Goal: Communication & Community: Answer question/provide support

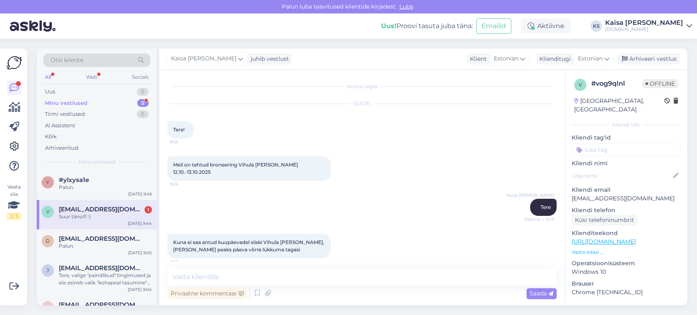
scroll to position [407, 0]
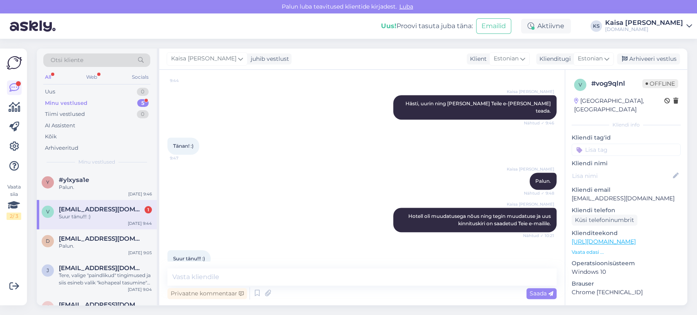
click at [252, 274] on textarea at bounding box center [362, 277] width 389 height 17
type textarea "Palun."
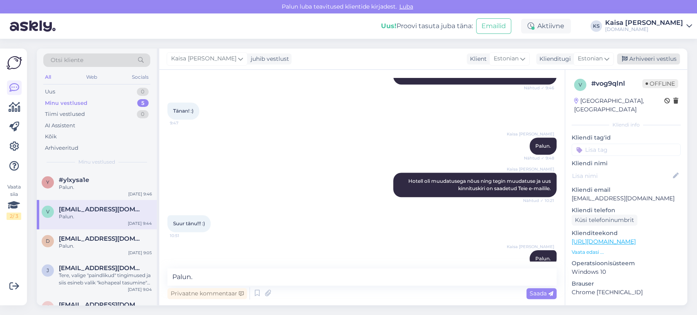
click at [633, 59] on div "Arhiveeri vestlus" at bounding box center [648, 59] width 63 height 11
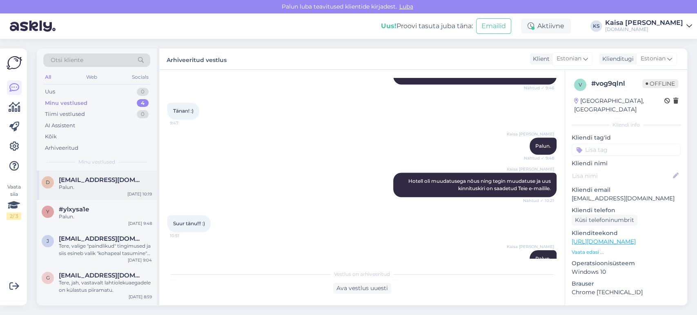
click at [109, 184] on div "Palun." at bounding box center [105, 187] width 93 height 7
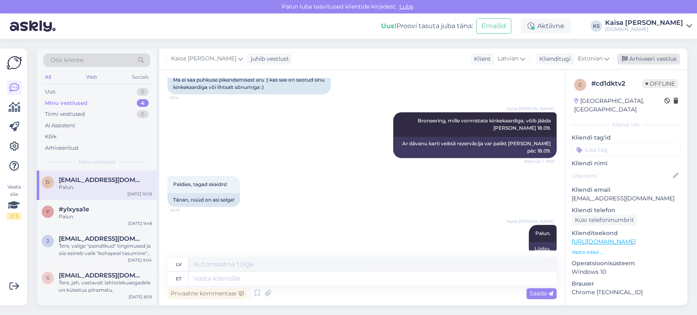
click at [652, 58] on div "Arhiveeri vestlus" at bounding box center [648, 59] width 63 height 11
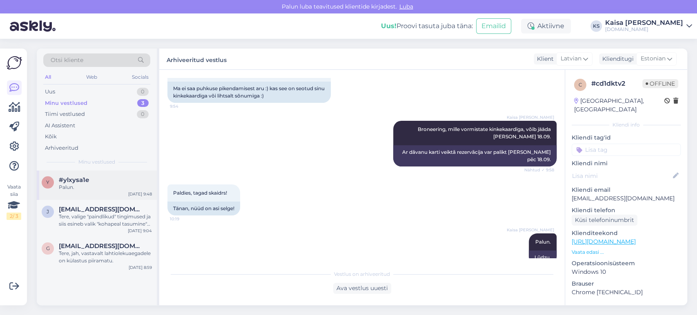
click at [97, 193] on div "y #ylxysa1e Palun. [DATE] 9:48" at bounding box center [97, 185] width 120 height 29
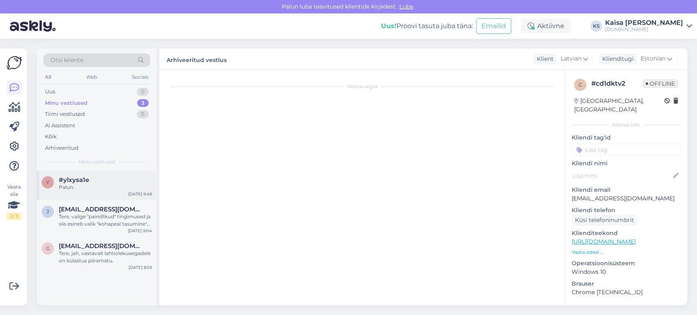
scroll to position [161, 0]
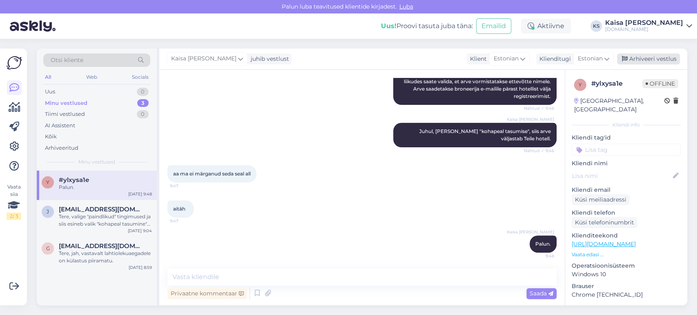
click at [640, 63] on div "Arhiveeri vestlus" at bounding box center [648, 59] width 63 height 11
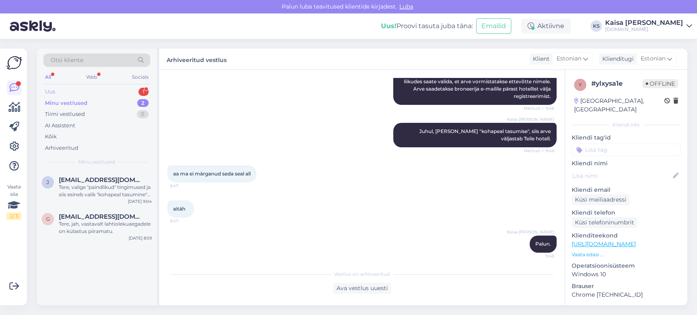
click at [131, 94] on div "Uus 1" at bounding box center [96, 91] width 107 height 11
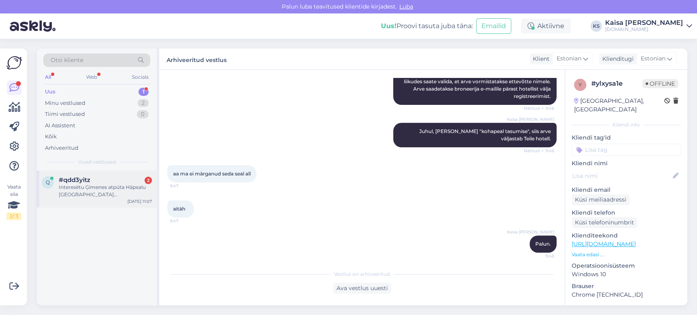
click at [95, 185] on div "Interesētu Ģimenes atpūta Hāpsalu [GEOGRAPHIC_DATA] [GEOGRAPHIC_DATA] SPA. No 1…" at bounding box center [105, 191] width 93 height 15
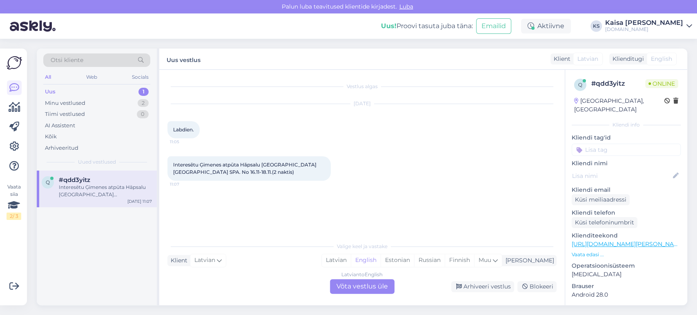
scroll to position [0, 0]
click at [414, 263] on div "Estonian" at bounding box center [398, 261] width 34 height 12
click at [381, 288] on div "Latvian to Estonian Võta vestlus üle" at bounding box center [362, 286] width 65 height 15
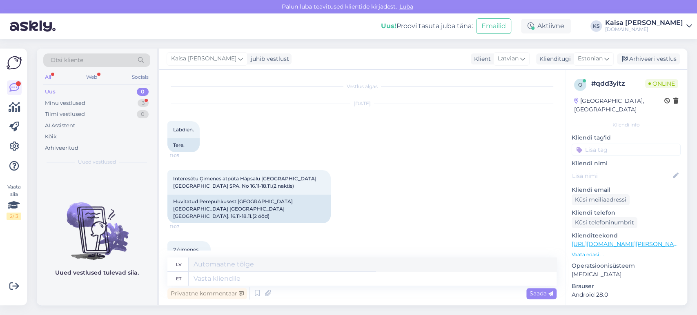
scroll to position [23, 0]
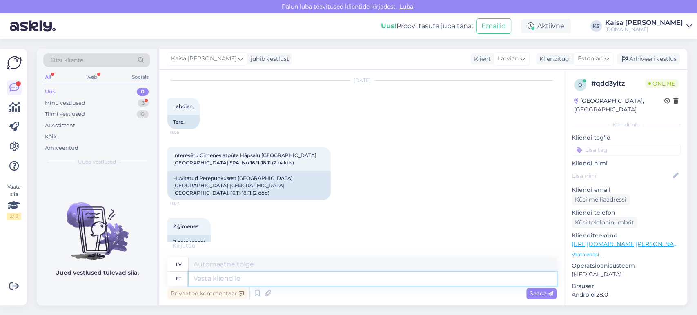
click at [366, 281] on textarea at bounding box center [373, 279] width 368 height 14
type textarea "Tere,"
type textarea "Sveiki,"
type textarea "Tere, üks he"
type textarea "Sveiks, [PERSON_NAME]"
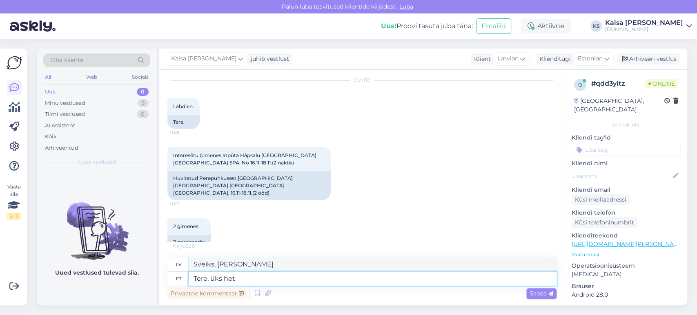
type textarea "Tere, üks hetk"
type textarea "Sveiki, uz brīdi."
type textarea "Tere, üks hetk."
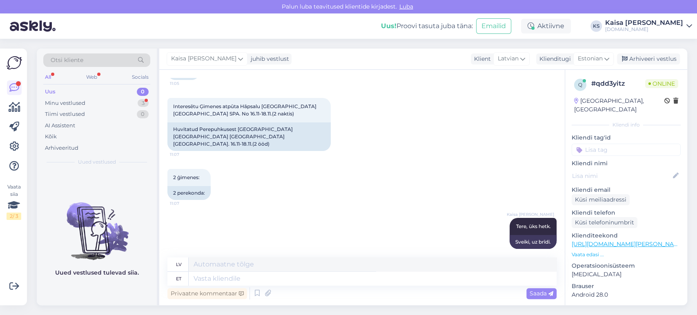
scroll to position [136, 0]
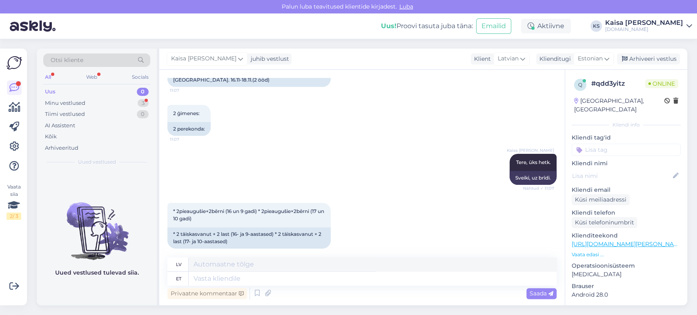
click at [442, 159] on div "Kaisa [PERSON_NAME] Tere, üks hetk. Nähtud ✓ 11:07 Sveiki, uz brīdi." at bounding box center [362, 169] width 389 height 49
click at [356, 284] on textarea at bounding box center [373, 279] width 368 height 14
type textarea "Saadan"
type textarea "Es [DEMOGRAPHIC_DATA]"
type textarea "Saadan pakkumise"
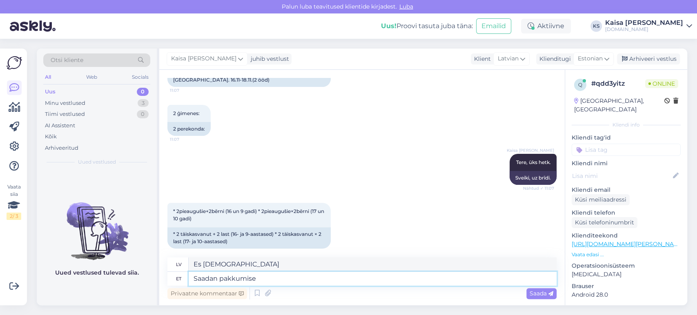
type textarea "Es jums nosūtīšu piedāvājumu."
type textarea "Saadan pakkumise e-mailile."
type textarea "Nosūtīšu piedāvājumu uz jūsu e-pastu."
type textarea "Saadan pakkumise e-mailile. Palun tä"
type textarea "Lūdzu, nosūtīšu jums piedāvājumu pa e-pastu."
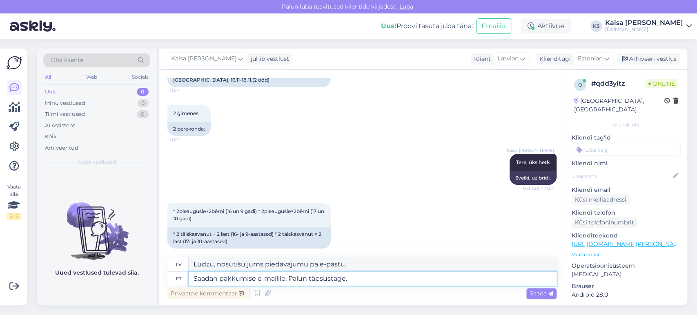
type textarea "Saadan pakkumise e-mailile. Palun täpsustage."
type textarea "Nosūtīšu Jums piedāvājumu pa e-pastu. Lūdzu, precizējiet."
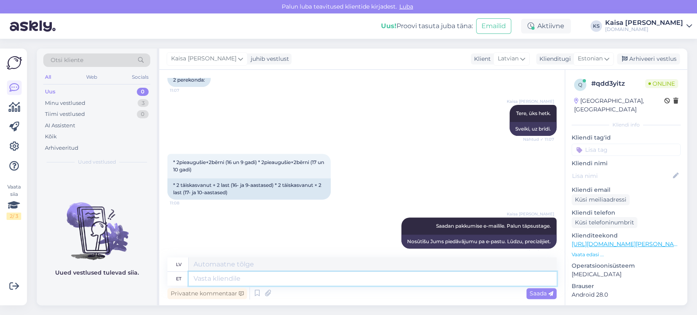
scroll to position [235, 0]
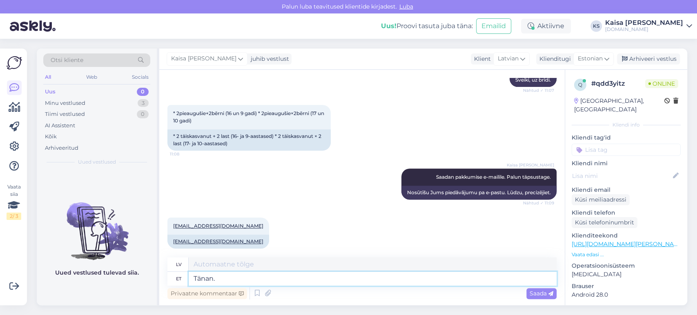
type textarea "Tänan."
type textarea "Paldies."
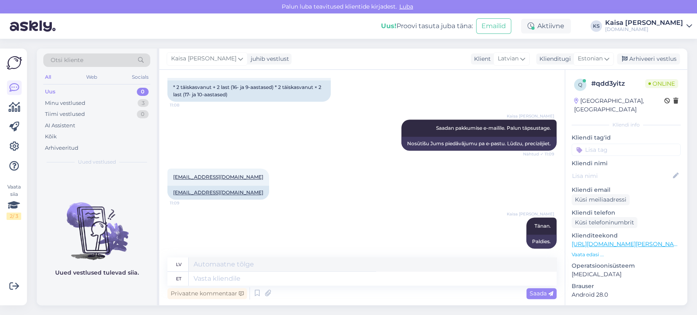
click at [423, 209] on div "Kaisa [PERSON_NAME] Tänan. 11:09 Paldies." at bounding box center [362, 233] width 389 height 49
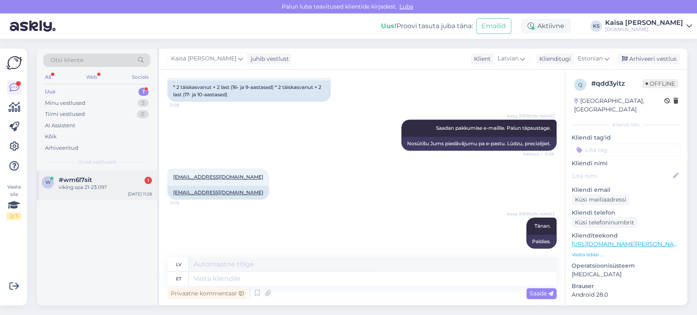
click at [86, 187] on div "viking spa 21-23.09?" at bounding box center [105, 187] width 93 height 7
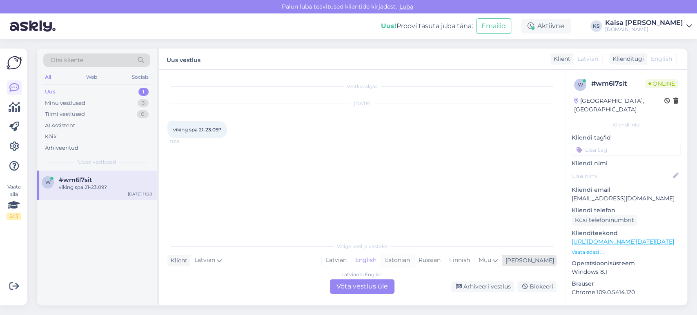
click at [414, 259] on div "Estonian" at bounding box center [398, 261] width 34 height 12
click at [372, 284] on div "Latvian to Estonian Võta vestlus üle" at bounding box center [362, 286] width 65 height 15
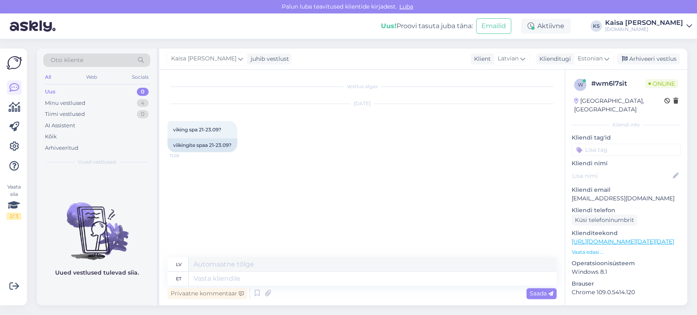
click at [590, 249] on p "Vaata edasi ..." at bounding box center [626, 252] width 109 height 7
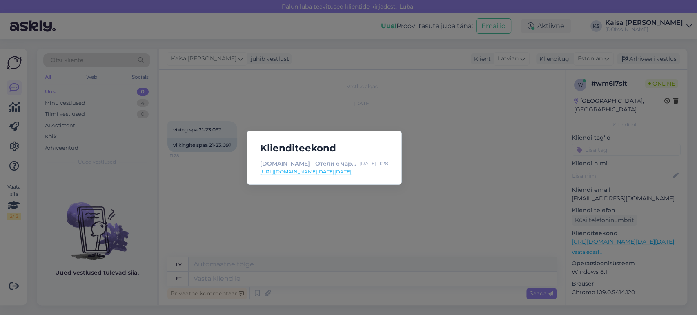
click at [392, 117] on div "Klienditeekond [DOMAIN_NAME] - Отели с чарующими дополнениями [DATE] 11:28 [URL…" at bounding box center [348, 157] width 697 height 315
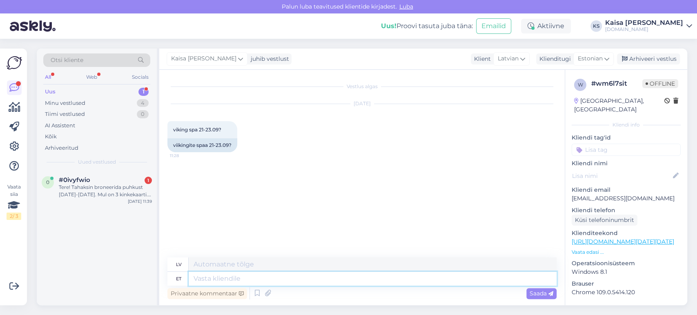
click at [318, 281] on textarea at bounding box center [373, 279] width 368 height 14
type textarea "Ter"
type textarea "Ceļš"
type textarea "Tere,"
type textarea "Sveiki,"
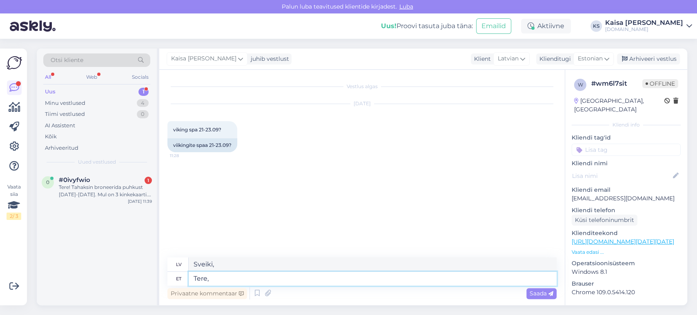
paste textarea "[URL][DOMAIN_NAME][DATE][DATE][GEOGRAPHIC_DATA]"
type textarea "Tere, [URL][DOMAIN_NAME][DATE][DATE][GEOGRAPHIC_DATA]"
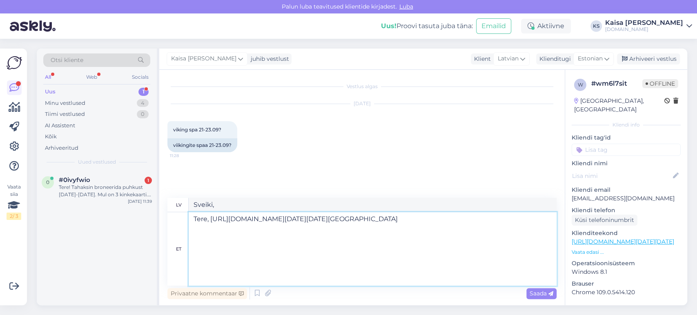
type textarea "Sveiki, [URL][DOMAIN_NAME][DATE][DATE][GEOGRAPHIC_DATA]"
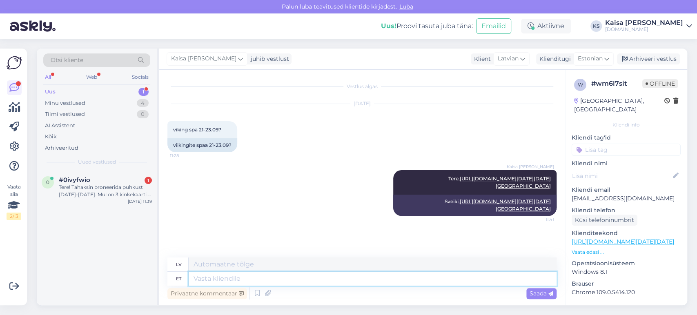
scroll to position [180, 0]
type textarea "Pakkumised on"
type textarea "Piedāvājumi"
type textarea "Pakkumised on sii"
type textarea "Piedāvājumi ir"
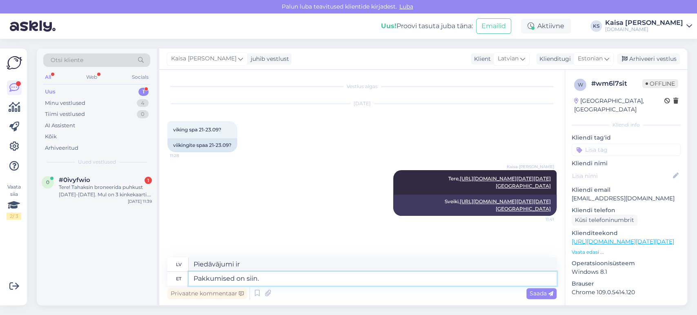
type textarea "Pakkumised on siin."
type textarea "Piedāvājumi ir šeit."
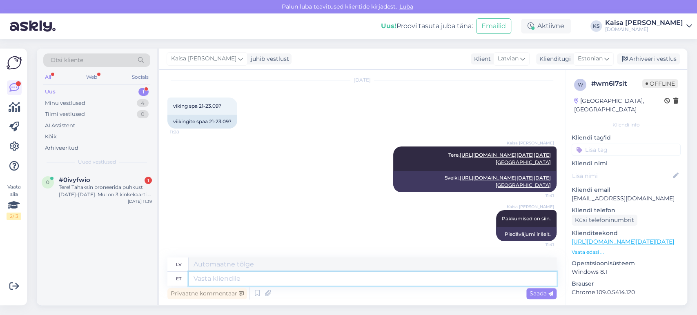
scroll to position [229, 0]
click at [96, 185] on div "Tere! Tahaksin broneerida puhkust [DATE]-[DATE]. Mul on 3 kinkekaarti. Oletame,…" at bounding box center [105, 191] width 93 height 15
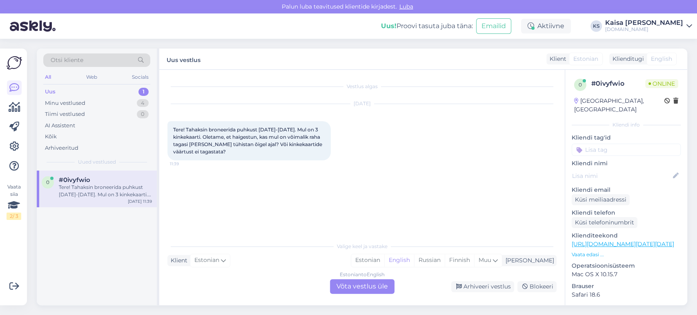
scroll to position [0, 0]
click at [384, 263] on div "Estonian" at bounding box center [367, 261] width 33 height 12
click at [380, 285] on div "Estonian to Estonian Võta vestlus üle" at bounding box center [362, 286] width 65 height 15
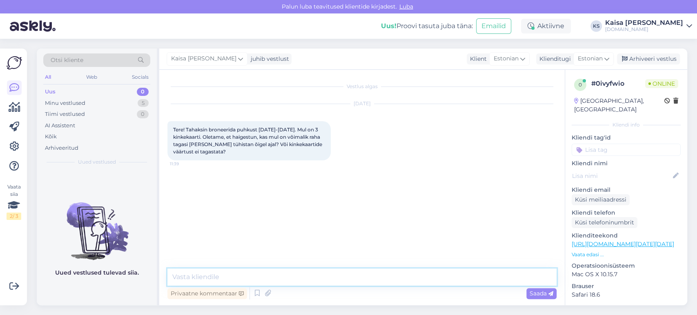
click at [371, 285] on textarea at bounding box center [362, 277] width 389 height 17
type textarea "Tere, kui tasute kinkekaartidega ja tühistate, siis saate uued kinkekaardid."
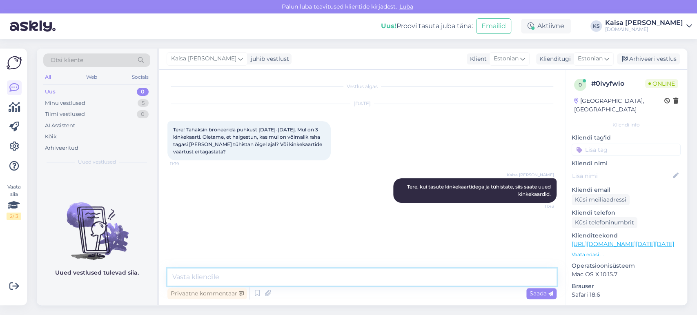
click at [441, 283] on textarea at bounding box center [362, 277] width 389 height 17
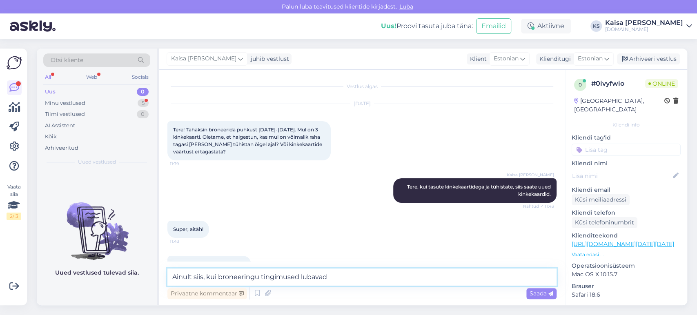
scroll to position [20, 0]
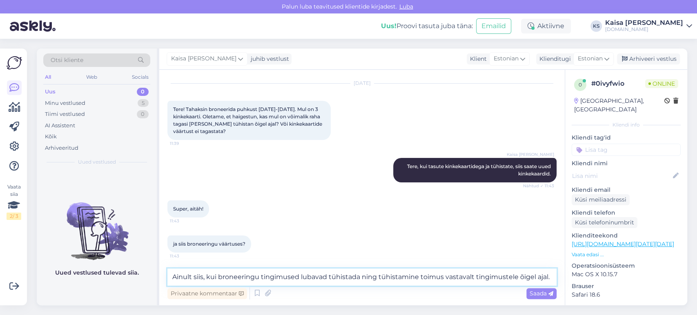
type textarea "Ainult siis, kui broneeringu tingimused lubavad tühistada ning tühistamine toim…"
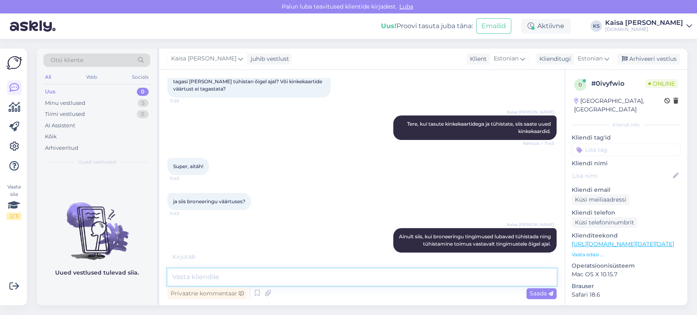
scroll to position [98, 0]
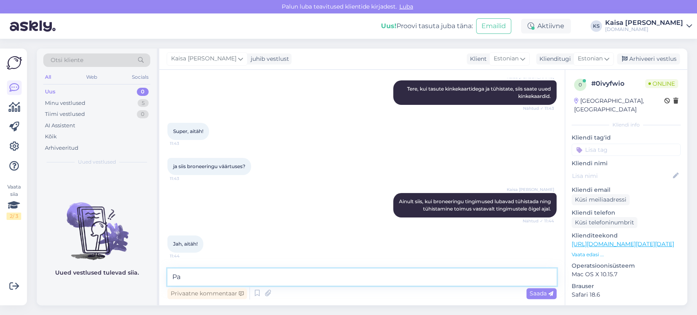
type textarea "P"
type textarea "Jah, kogu broneeringu väärtuses."
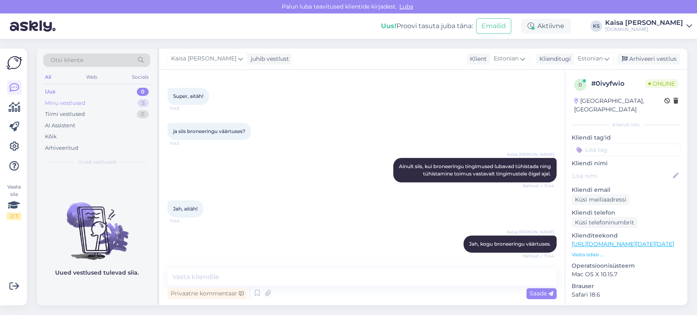
click at [111, 107] on div "Minu vestlused 5" at bounding box center [96, 103] width 107 height 11
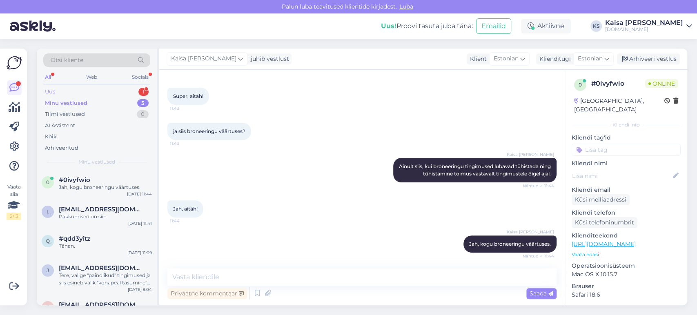
click at [129, 92] on div "Uus 1" at bounding box center [96, 91] width 107 height 11
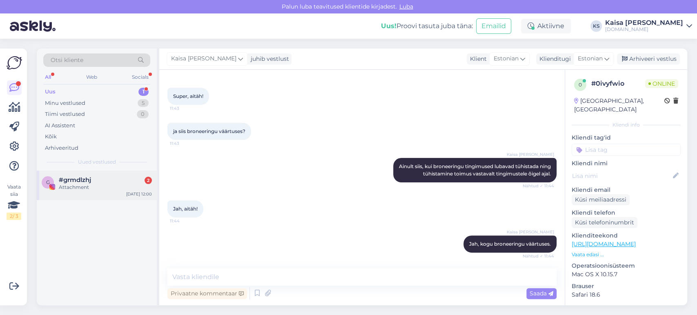
click at [100, 190] on div "Attachment" at bounding box center [105, 187] width 93 height 7
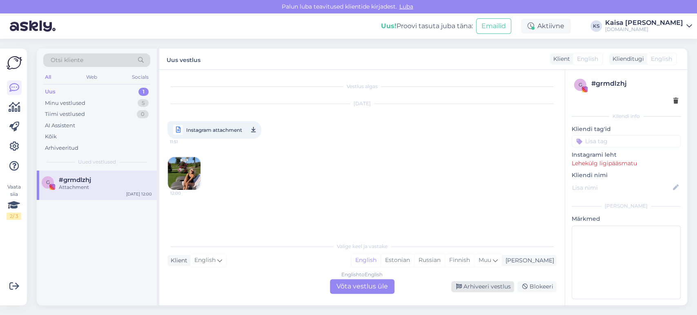
click at [485, 286] on div "Arhiveeri vestlus" at bounding box center [482, 286] width 63 height 11
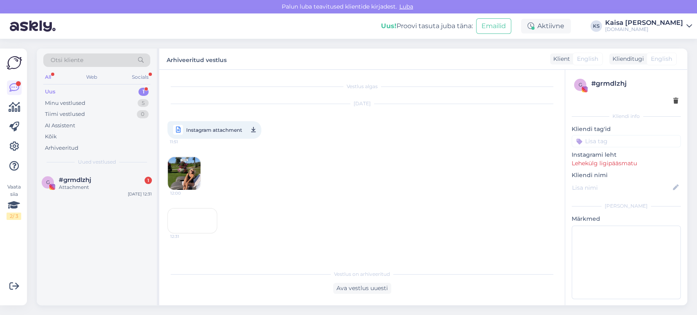
scroll to position [20, 0]
click at [74, 182] on span "#grmdlzhj" at bounding box center [75, 179] width 32 height 7
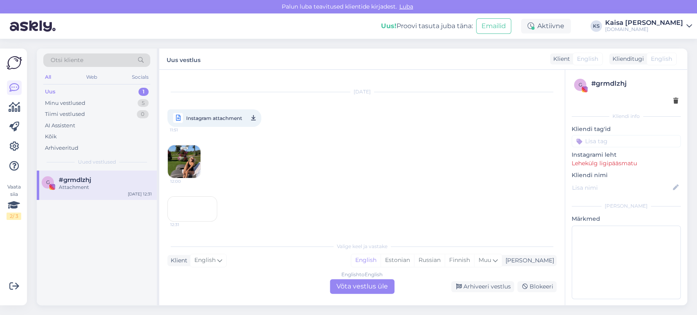
scroll to position [73, 0]
click at [480, 290] on div "Arhiveeri vestlus" at bounding box center [482, 286] width 63 height 11
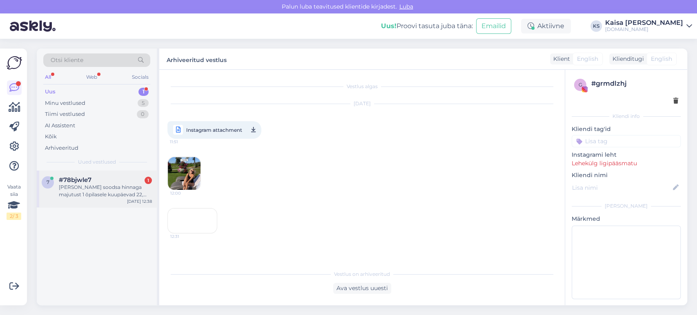
click at [109, 187] on div "[PERSON_NAME] soodsa hinnaga majutust 1 õpilasele kuupäevad 22, 23,24" at bounding box center [105, 191] width 93 height 15
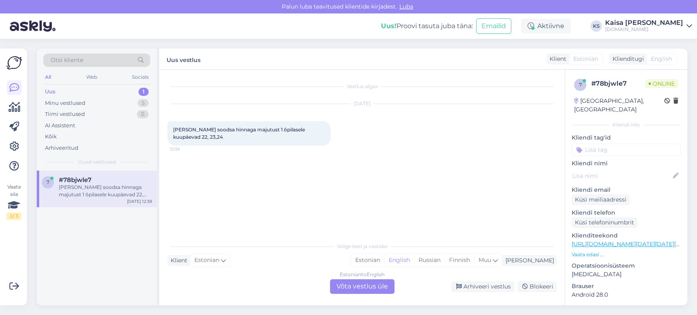
click at [586, 251] on p "Vaata edasi ..." at bounding box center [626, 254] width 109 height 7
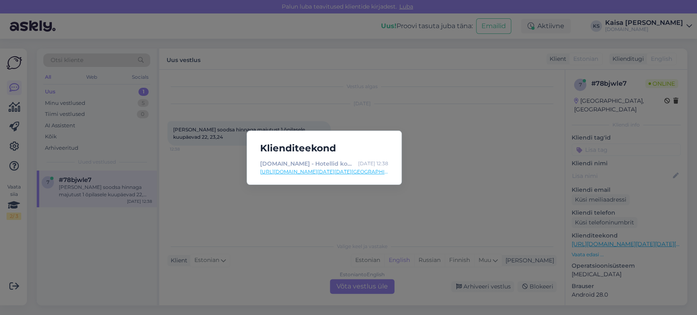
click at [376, 173] on link "[URL][DOMAIN_NAME][DATE][DATE][GEOGRAPHIC_DATA]" at bounding box center [324, 171] width 128 height 7
click at [193, 191] on div "Klienditeekond [DOMAIN_NAME] - Hotellid koos võluvate lisavõimalustega [DATE] 1…" at bounding box center [348, 157] width 697 height 315
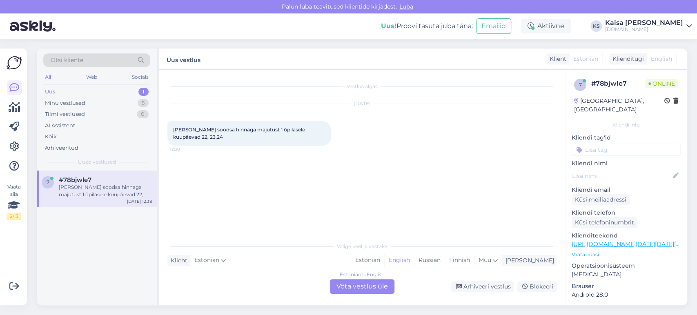
click at [594, 251] on p "Vaata edasi ..." at bounding box center [626, 254] width 109 height 7
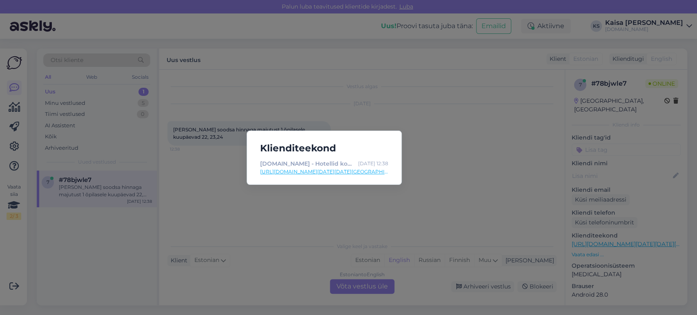
click at [503, 193] on div "Klienditeekond [DOMAIN_NAME] - Hotellid koos võluvate lisavõimalustega [DATE] 1…" at bounding box center [348, 157] width 697 height 315
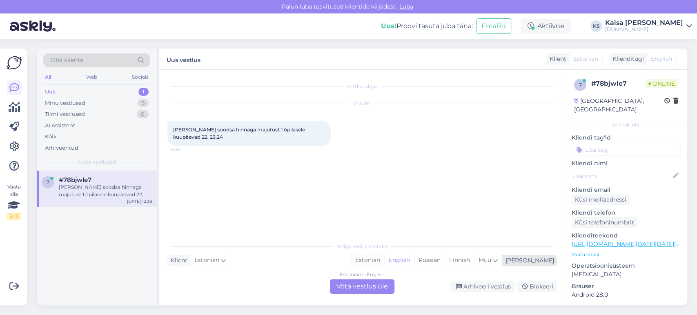
click at [384, 260] on div "Estonian" at bounding box center [367, 261] width 33 height 12
click at [382, 285] on div "Estonian to Estonian Võta vestlus üle" at bounding box center [362, 286] width 65 height 15
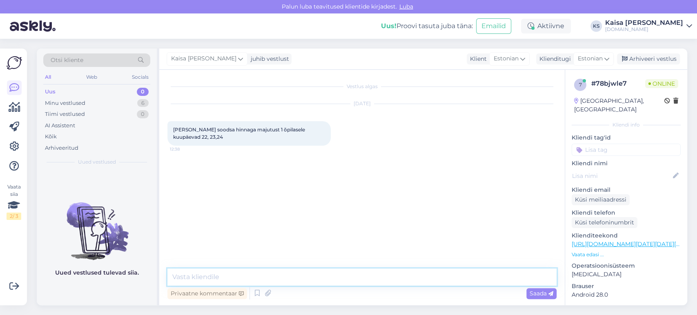
click at [379, 280] on textarea at bounding box center [362, 277] width 389 height 17
paste textarea "[URL][DOMAIN_NAME][DATE][DATE][GEOGRAPHIC_DATA]"
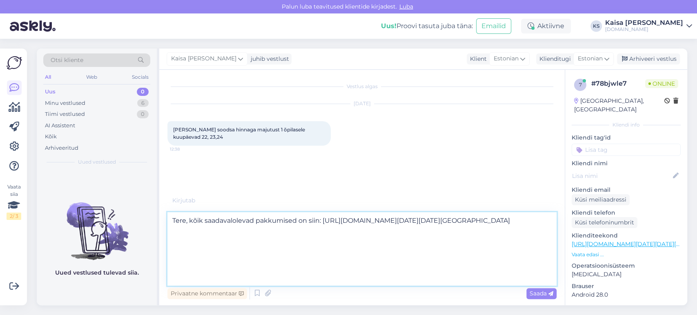
scroll to position [20, 0]
type textarea "Tere, kõik saadavalolevad pakkumised on siin: [URL][DOMAIN_NAME][DATE][DATE][GE…"
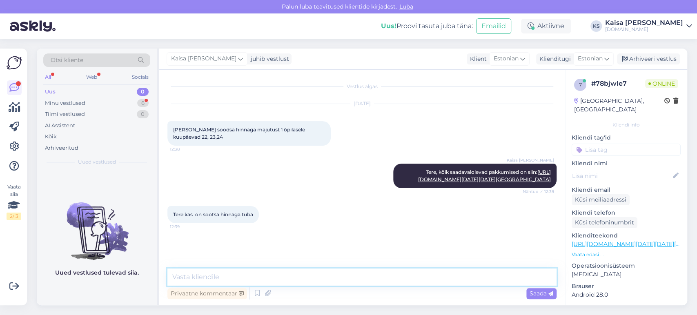
scroll to position [81, 0]
click at [296, 275] on textarea at bounding box center [362, 277] width 389 height 17
click at [206, 275] on textarea "Antud link, mis saatsin on [GEOGRAPHIC_DATA]" at bounding box center [362, 277] width 389 height 17
click at [322, 279] on textarea "[PERSON_NAME], mis saatsin on [GEOGRAPHIC_DATA]" at bounding box center [362, 277] width 389 height 17
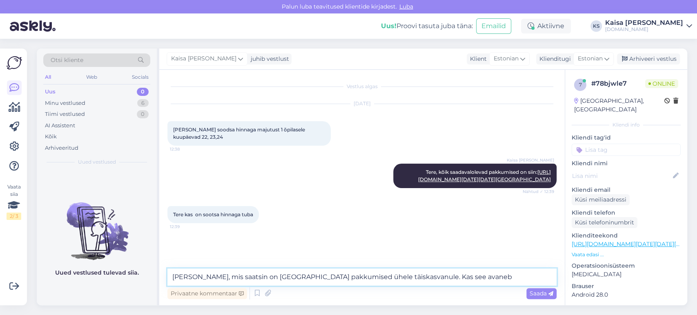
type textarea "[PERSON_NAME], mis saatsin on [GEOGRAPHIC_DATA] pakkumised ühele täiskasvanule.…"
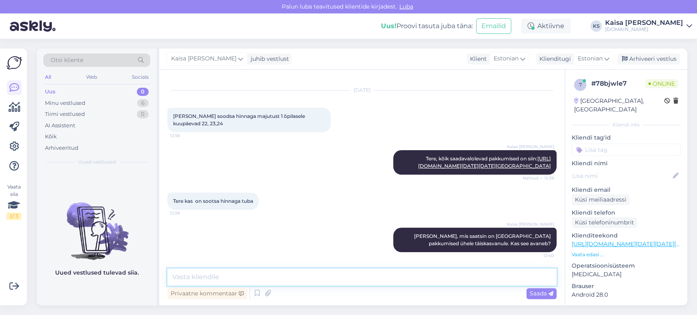
scroll to position [123, 0]
click at [134, 101] on div "Minu vestlused 6" at bounding box center [96, 103] width 107 height 11
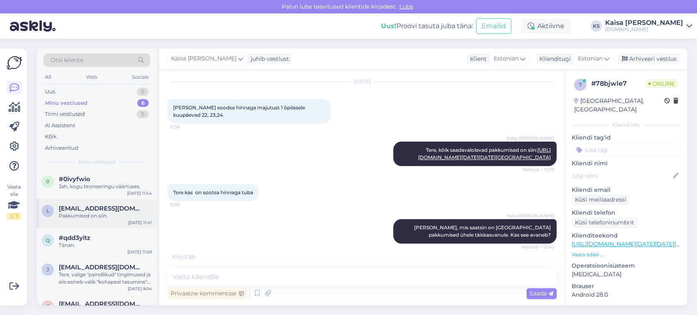
scroll to position [56, 0]
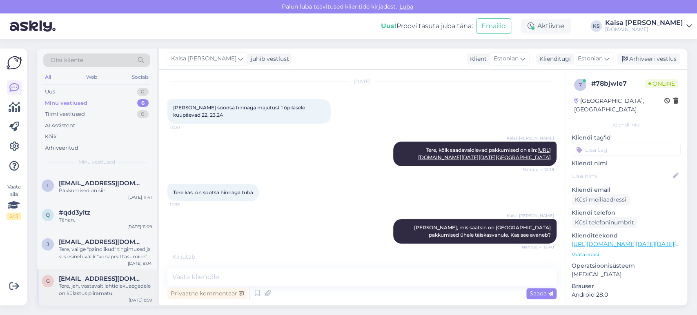
click at [117, 283] on div "Tere, jah, vastavalt lahtiolekuaegadele on külastus piiramatu." at bounding box center [105, 290] width 93 height 15
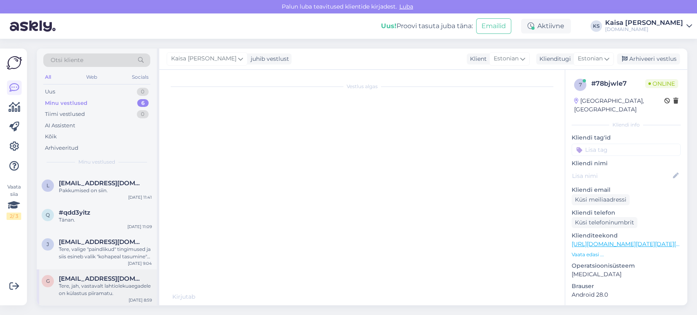
scroll to position [22, 0]
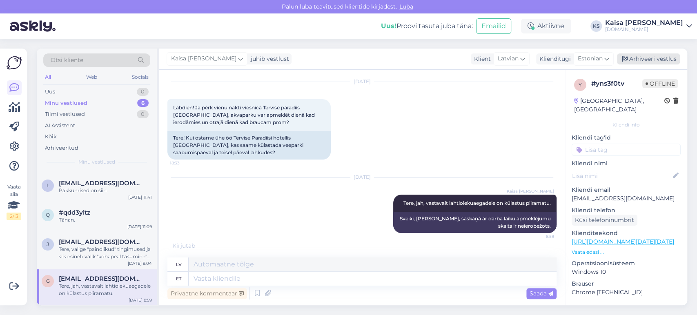
click at [658, 59] on div "Arhiveeri vestlus" at bounding box center [648, 59] width 63 height 11
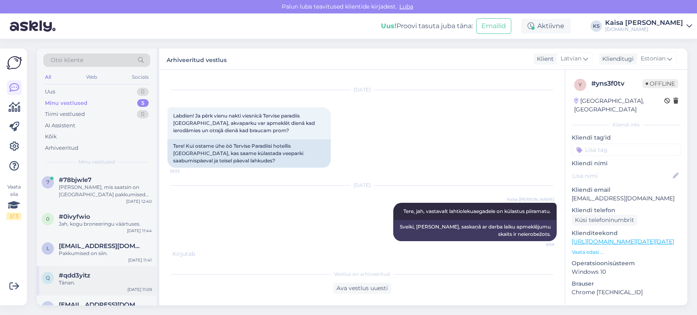
click at [95, 281] on div "Tänan." at bounding box center [105, 282] width 93 height 7
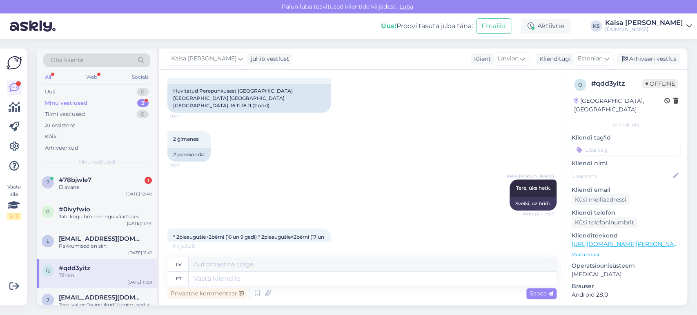
scroll to position [110, 0]
click at [103, 189] on div "Ei avane" at bounding box center [105, 187] width 93 height 7
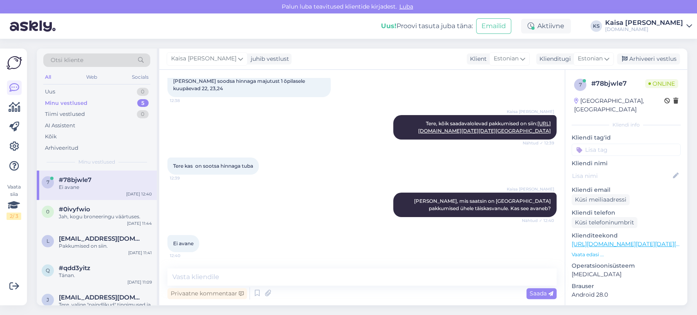
scroll to position [159, 0]
click at [310, 276] on textarea at bounding box center [362, 277] width 389 height 17
paste textarea "[URL][DOMAIN_NAME][DATE][DATE][GEOGRAPHIC_DATA]"
type textarea "[URL][DOMAIN_NAME][DATE][DATE][GEOGRAPHIC_DATA]"
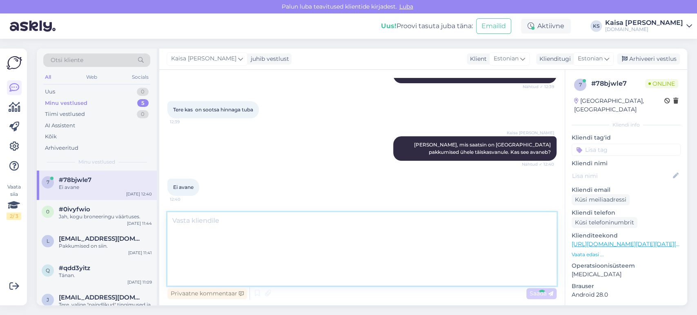
scroll to position [0, 0]
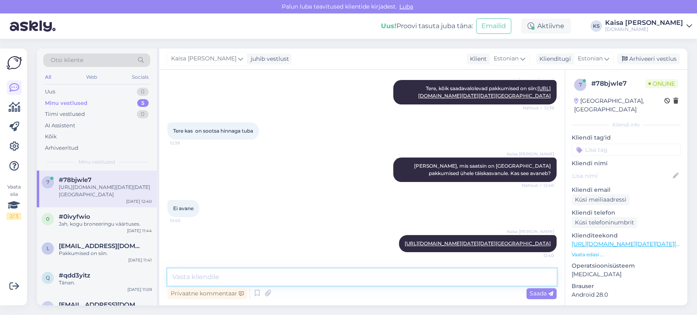
click at [397, 279] on textarea at bounding box center [362, 277] width 389 height 17
paste textarea "S"
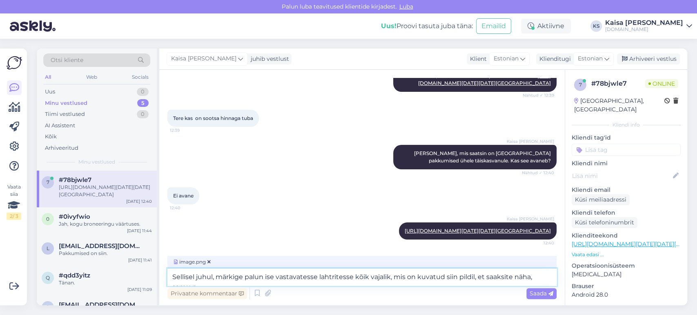
scroll to position [326, 0]
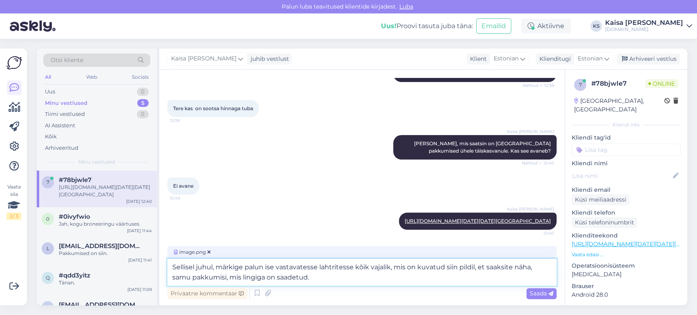
click at [273, 268] on textarea "Sellisel juhul, märkige palun ise vastavatesse lahtritesse kõik vajalik, mis on…" at bounding box center [362, 272] width 389 height 27
click at [376, 279] on textarea "Sellisel juhul, märkige palun vastavatesse lahtritesse kõik vajalik, mis on kuv…" at bounding box center [362, 272] width 389 height 27
click at [522, 270] on textarea "Sellisel juhul, märkige palun vastavatesse lahtritesse kõik vajalik, mis on kuv…" at bounding box center [362, 272] width 389 height 27
click at [520, 279] on textarea "Sellisel juhul, märkige palun vastavatesse lahtritesse kõik vajalik, mis on kuv…" at bounding box center [362, 272] width 389 height 27
type textarea "Sellisel juhul, märkige palun vastavatesse lahtritesse kõik vajalik, mis on kuv…"
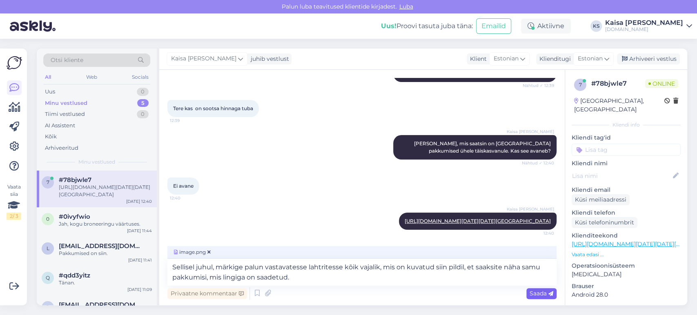
click at [539, 295] on span "Saada" at bounding box center [542, 293] width 24 height 7
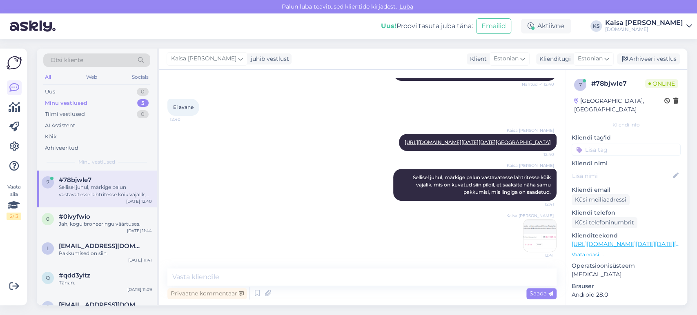
scroll to position [404, 0]
click at [539, 241] on img at bounding box center [540, 235] width 33 height 33
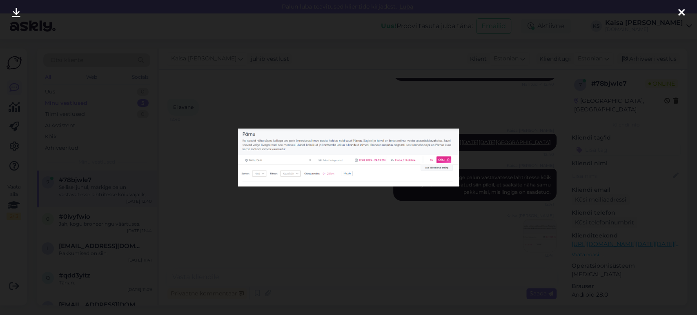
click at [680, 15] on icon at bounding box center [682, 13] width 7 height 11
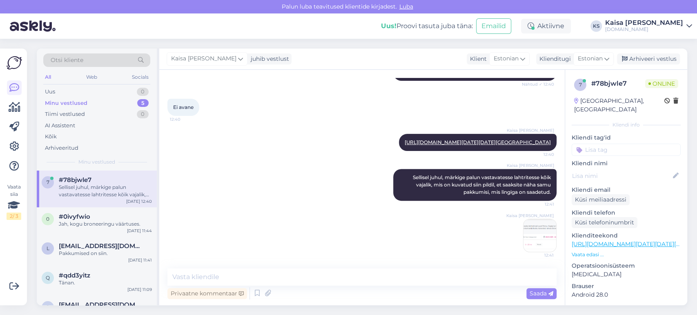
click at [342, 169] on div "Kaisa [PERSON_NAME] Sellisel juhul, märkige palun vastavatesse lahtritesse kõik…" at bounding box center [362, 210] width 389 height 101
click at [587, 251] on p "Vaata edasi ..." at bounding box center [626, 254] width 109 height 7
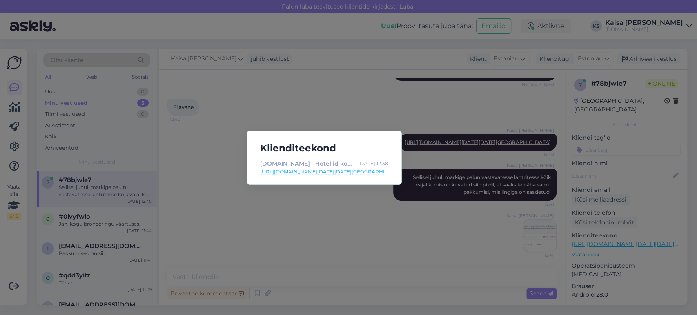
click at [433, 251] on div "Klienditeekond [DOMAIN_NAME] - Hotellid koos võluvate lisavõimalustega [DATE] 1…" at bounding box center [348, 157] width 697 height 315
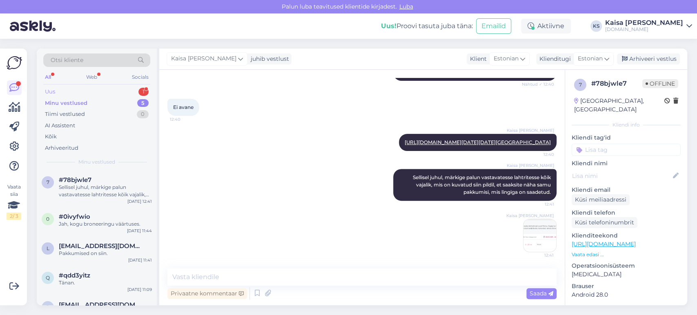
click at [109, 94] on div "Uus 1" at bounding box center [96, 91] width 107 height 11
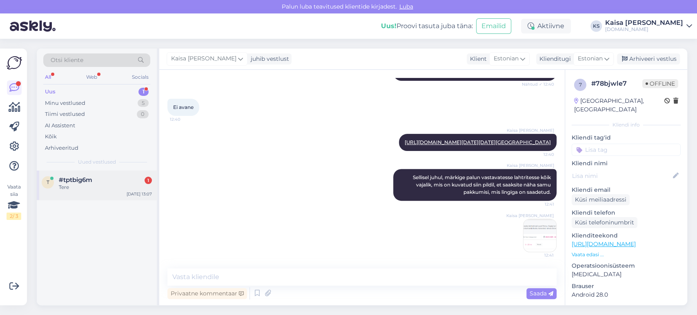
click at [95, 189] on div "Tere" at bounding box center [105, 187] width 93 height 7
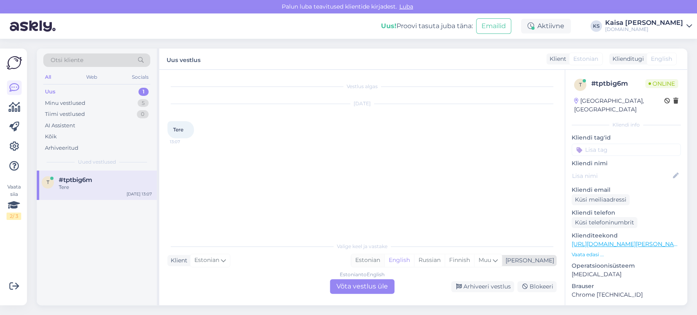
click at [384, 262] on div "Estonian" at bounding box center [367, 261] width 33 height 12
click at [375, 288] on div "Estonian to Estonian Võta vestlus üle" at bounding box center [362, 286] width 65 height 15
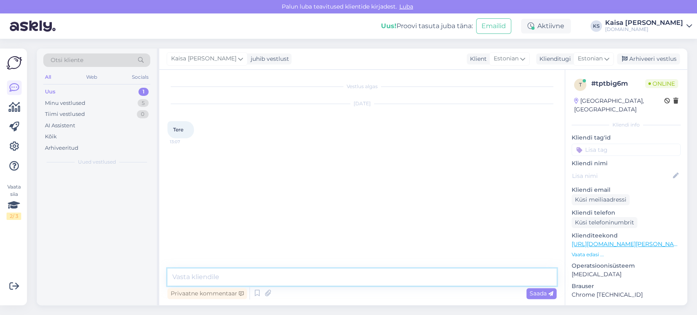
click at [375, 279] on textarea at bounding box center [362, 277] width 389 height 17
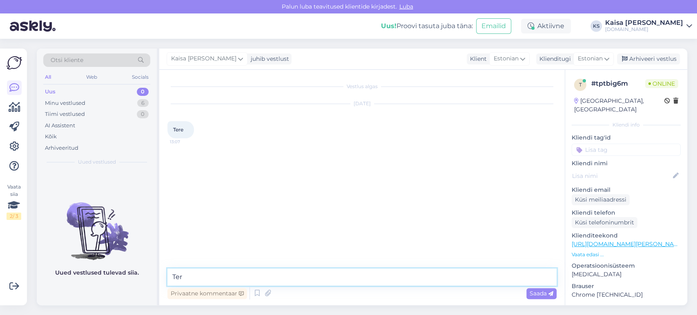
type textarea "Tere"
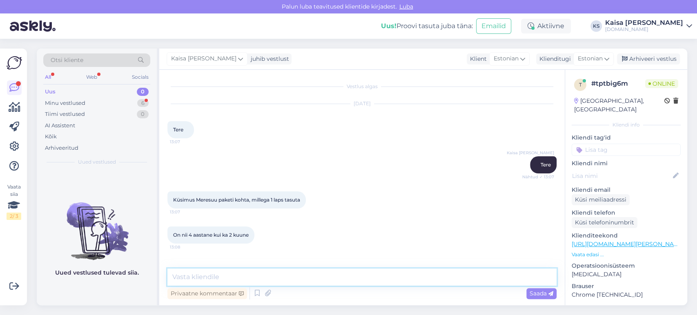
click at [256, 272] on textarea at bounding box center [362, 277] width 389 height 17
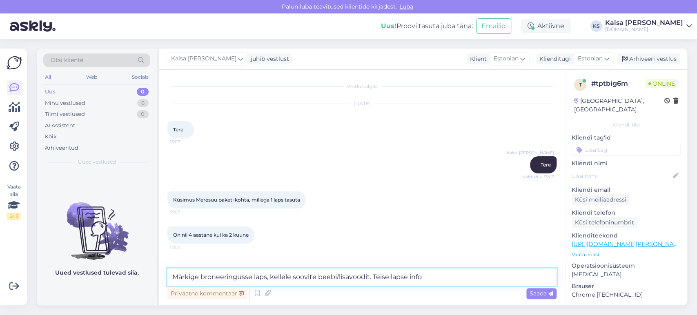
scroll to position [26, 0]
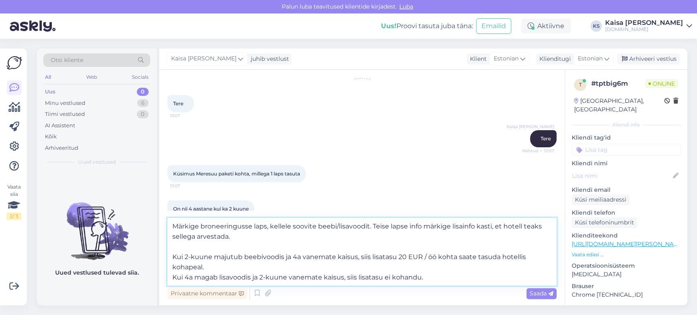
type textarea "Märkige broneeringusse laps, kellele soovite beebi/lisavoodit. Teise lapse info…"
click at [537, 295] on span "Saada" at bounding box center [542, 293] width 24 height 7
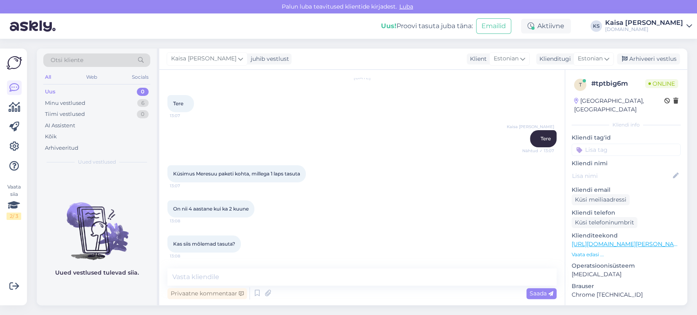
scroll to position [113, 0]
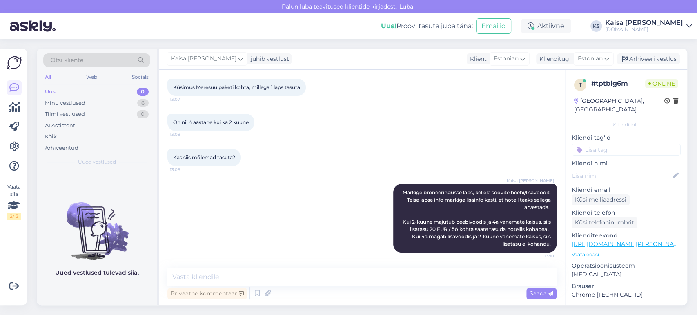
click at [415, 110] on div "On nii 4 aastane kui ka 2 kuune 13:08" at bounding box center [362, 122] width 389 height 35
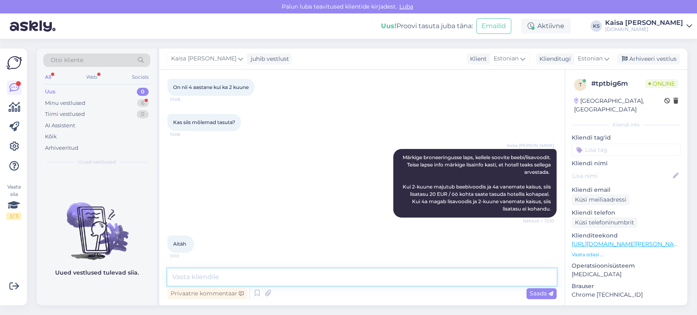
click at [289, 277] on textarea at bounding box center [362, 277] width 389 height 17
type textarea "Palun"
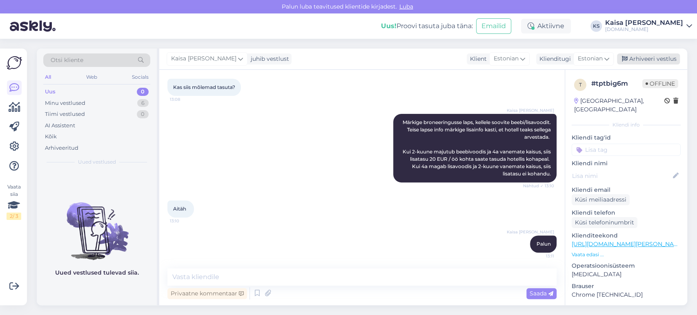
click at [663, 58] on div "Arhiveeri vestlus" at bounding box center [648, 59] width 63 height 11
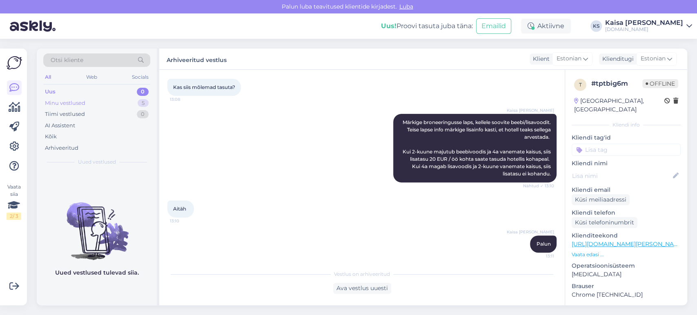
click at [144, 102] on div "5" at bounding box center [143, 103] width 11 height 8
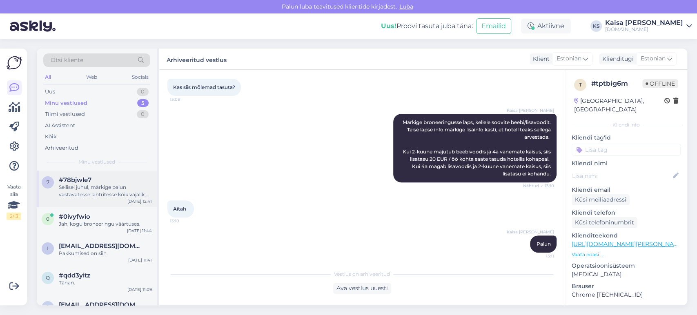
click at [101, 190] on div "Sellisel juhul, märkige palun vastavatesse lahtritesse kõik vajalik, mis on kuv…" at bounding box center [105, 191] width 93 height 15
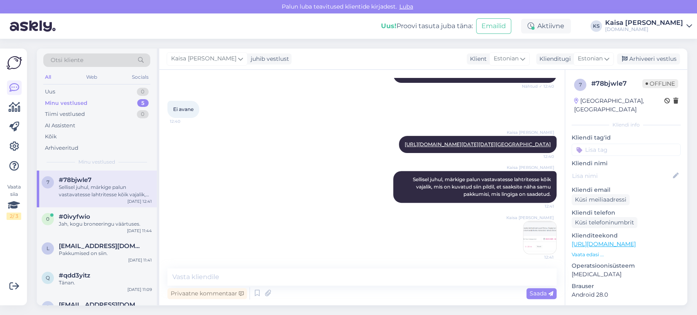
scroll to position [405, 0]
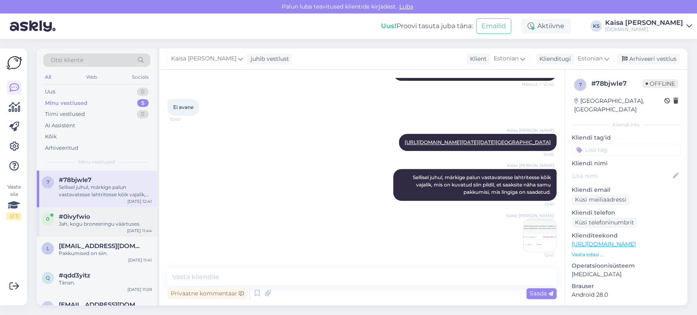
click at [95, 218] on div "#0ivyfwio" at bounding box center [105, 216] width 93 height 7
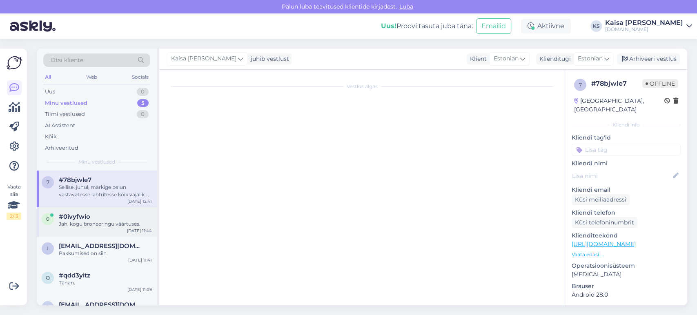
scroll to position [133, 0]
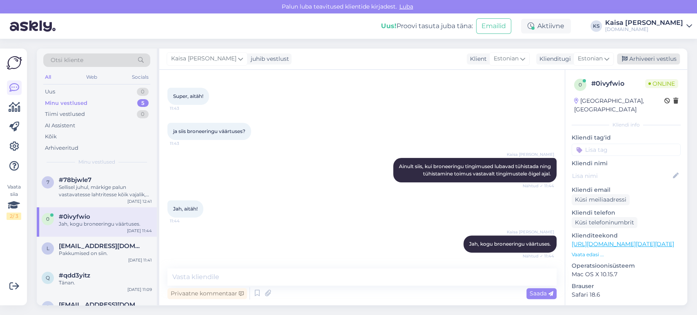
click at [653, 60] on div "Arhiveeri vestlus" at bounding box center [648, 59] width 63 height 11
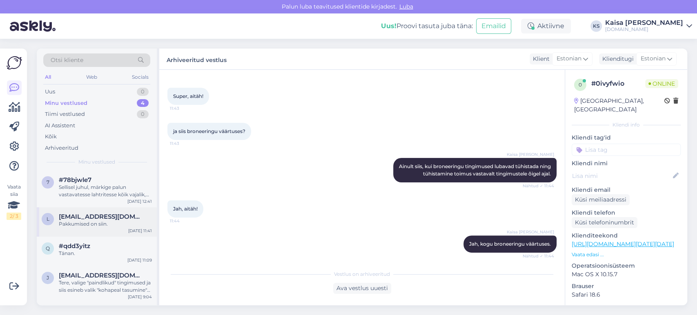
click at [109, 226] on div "Pakkumised on siin." at bounding box center [105, 224] width 93 height 7
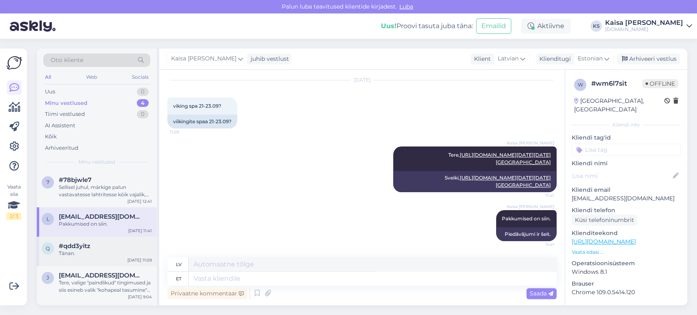
click at [85, 248] on span "#qdd3yitz" at bounding box center [74, 246] width 31 height 7
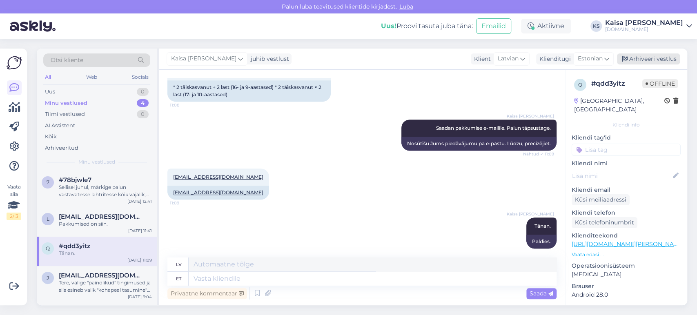
click at [643, 62] on div "Arhiveeri vestlus" at bounding box center [648, 59] width 63 height 11
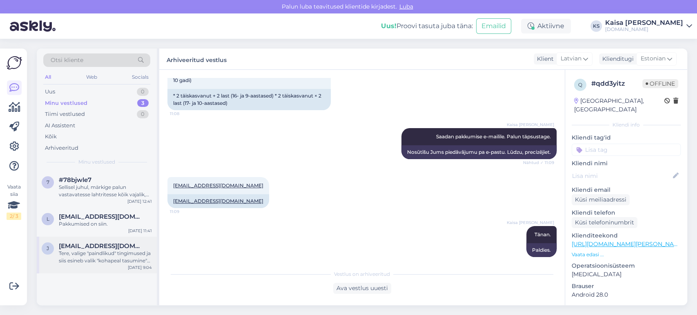
click at [120, 253] on div "Tere, valige "paindlikud" tingimused ja siis esineb valik "kohapeal tasumine" m…" at bounding box center [105, 257] width 93 height 15
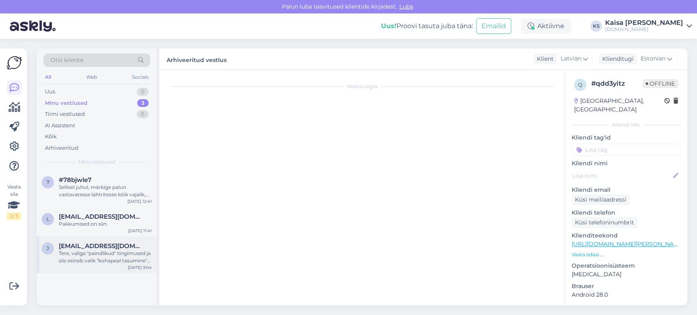
scroll to position [0, 0]
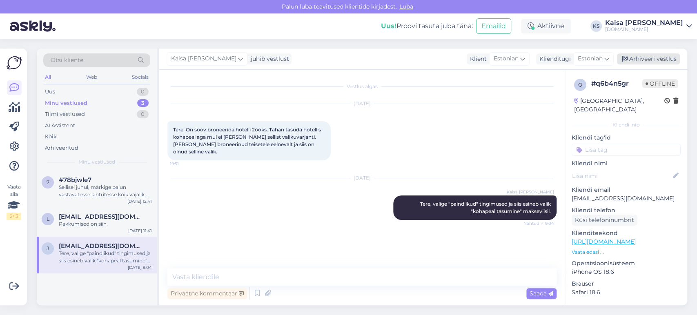
click at [638, 57] on div "Arhiveeri vestlus" at bounding box center [648, 59] width 63 height 11
